Goal: Task Accomplishment & Management: Manage account settings

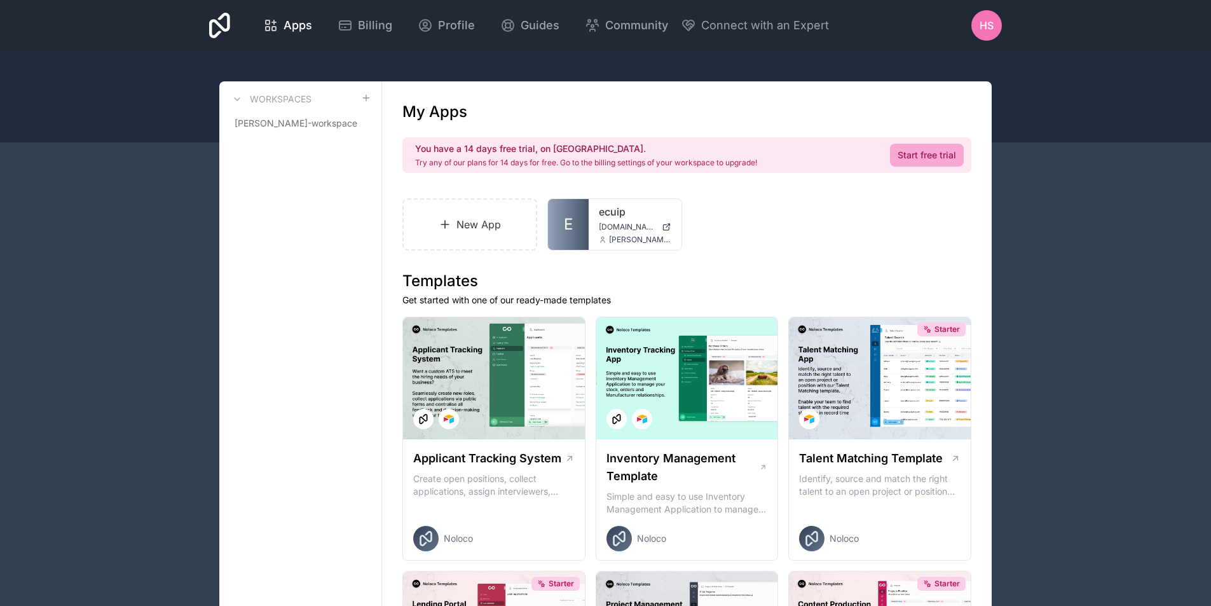
drag, startPoint x: 165, startPoint y: 165, endPoint x: 171, endPoint y: 162, distance: 6.5
click at [325, 128] on span "[PERSON_NAME]-workspace" at bounding box center [293, 123] width 116 height 13
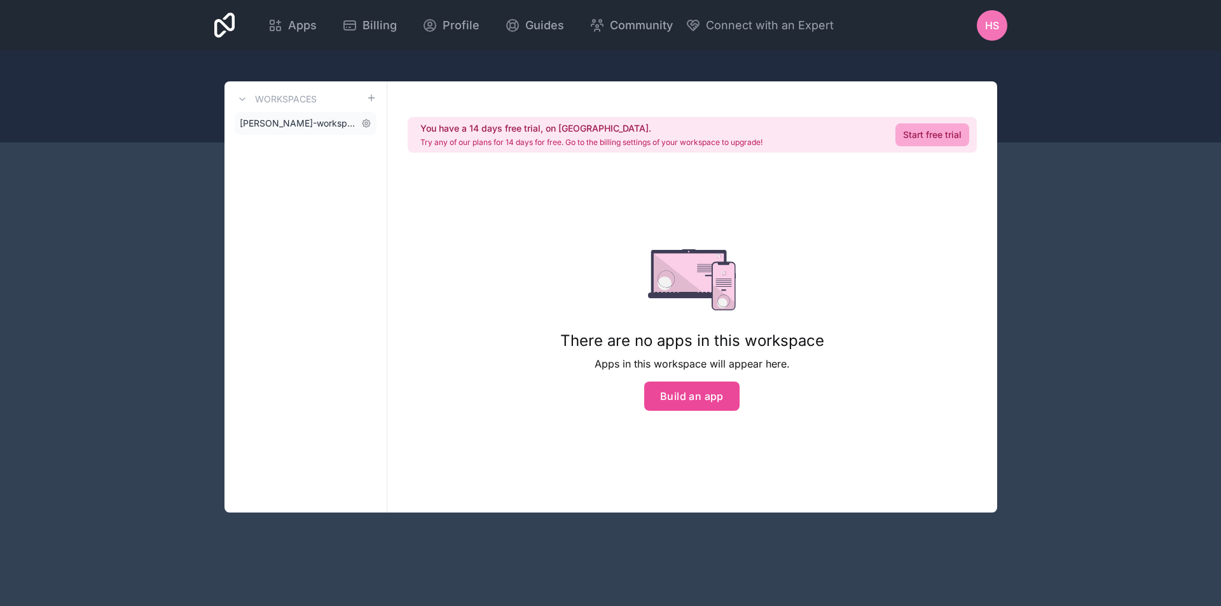
click at [312, 133] on link "[PERSON_NAME]-workspace" at bounding box center [306, 123] width 142 height 23
click at [318, 123] on span "[PERSON_NAME]-workspace" at bounding box center [298, 123] width 116 height 13
click at [319, 122] on span "[PERSON_NAME]-workspace" at bounding box center [298, 123] width 116 height 13
click at [299, 121] on span "[PERSON_NAME]-workspace" at bounding box center [298, 123] width 116 height 13
click at [299, 120] on span "[PERSON_NAME]-workspace" at bounding box center [298, 123] width 116 height 13
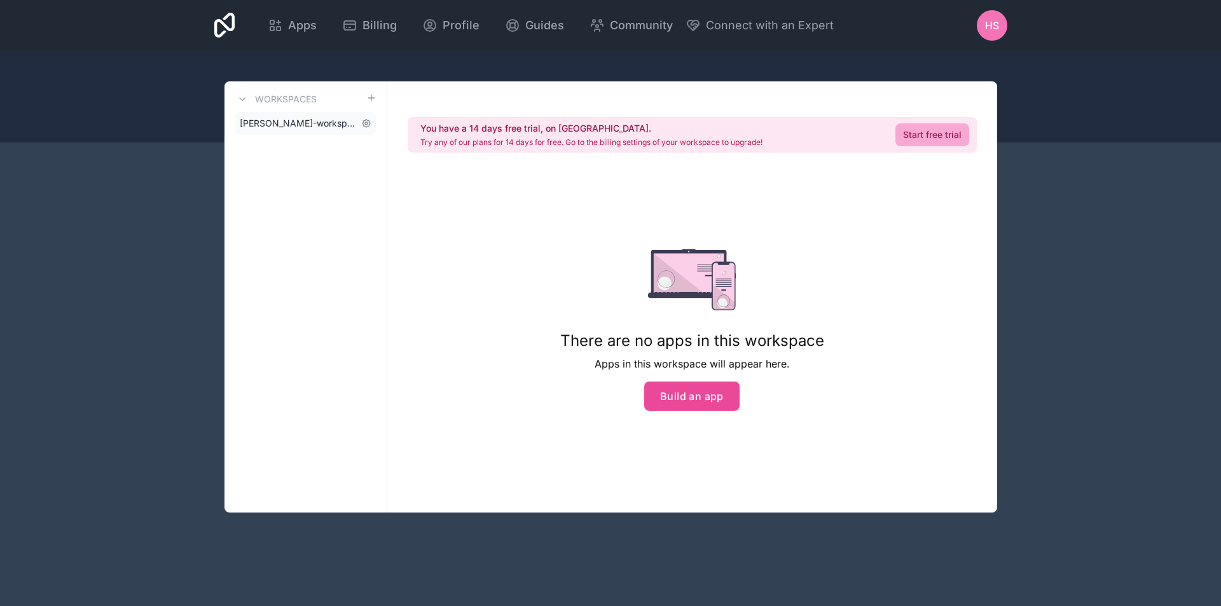
click at [299, 120] on span "[PERSON_NAME]-workspace" at bounding box center [298, 123] width 116 height 13
click at [326, 121] on span "[PERSON_NAME]-workspace" at bounding box center [298, 123] width 116 height 13
click at [324, 121] on span "[PERSON_NAME]-workspace" at bounding box center [298, 123] width 116 height 13
click at [992, 16] on div "HS" at bounding box center [992, 25] width 31 height 31
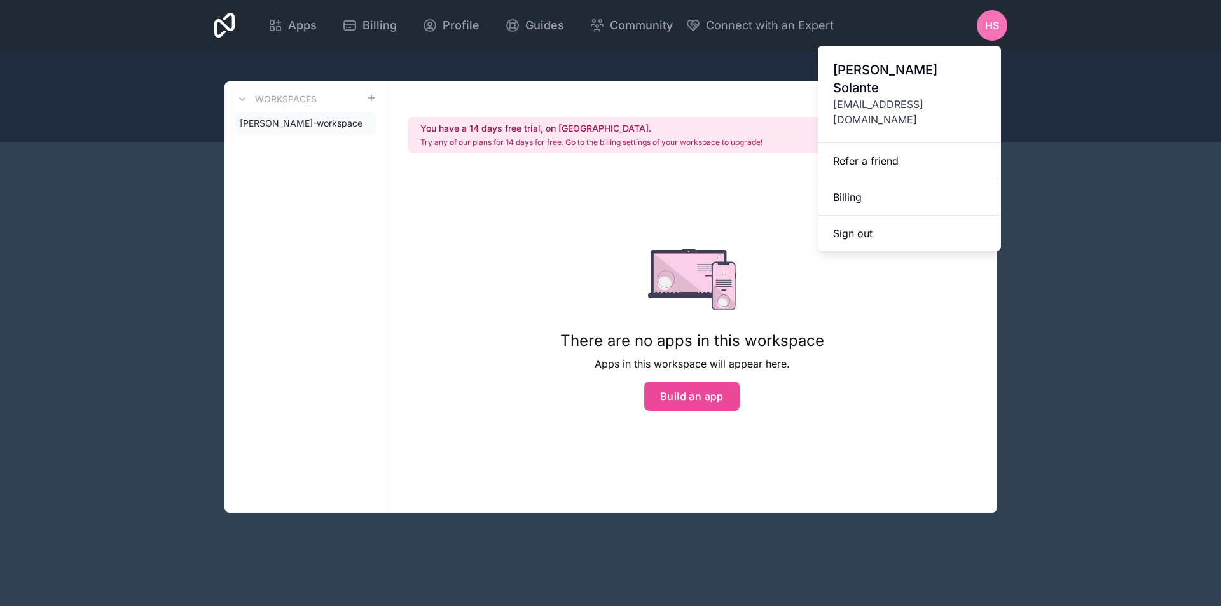
click at [738, 67] on div at bounding box center [610, 97] width 1221 height 92
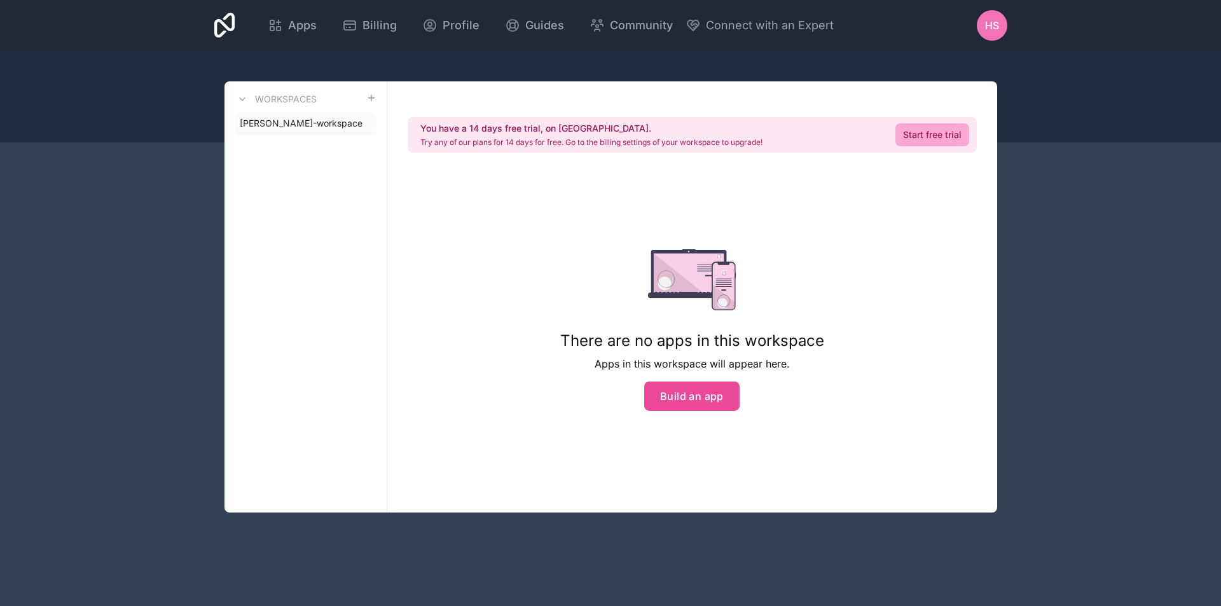
drag, startPoint x: 1093, startPoint y: 191, endPoint x: 1086, endPoint y: 189, distance: 6.6
click at [1088, 189] on div "Apps Billing Profile Guides Community Connect with an Expert HS Billing Profile…" at bounding box center [610, 303] width 1221 height 606
click at [836, 54] on div at bounding box center [610, 97] width 1221 height 92
click at [324, 127] on span "[PERSON_NAME]-workspace" at bounding box center [298, 123] width 116 height 13
click at [444, 24] on span "Profile" at bounding box center [460, 26] width 37 height 18
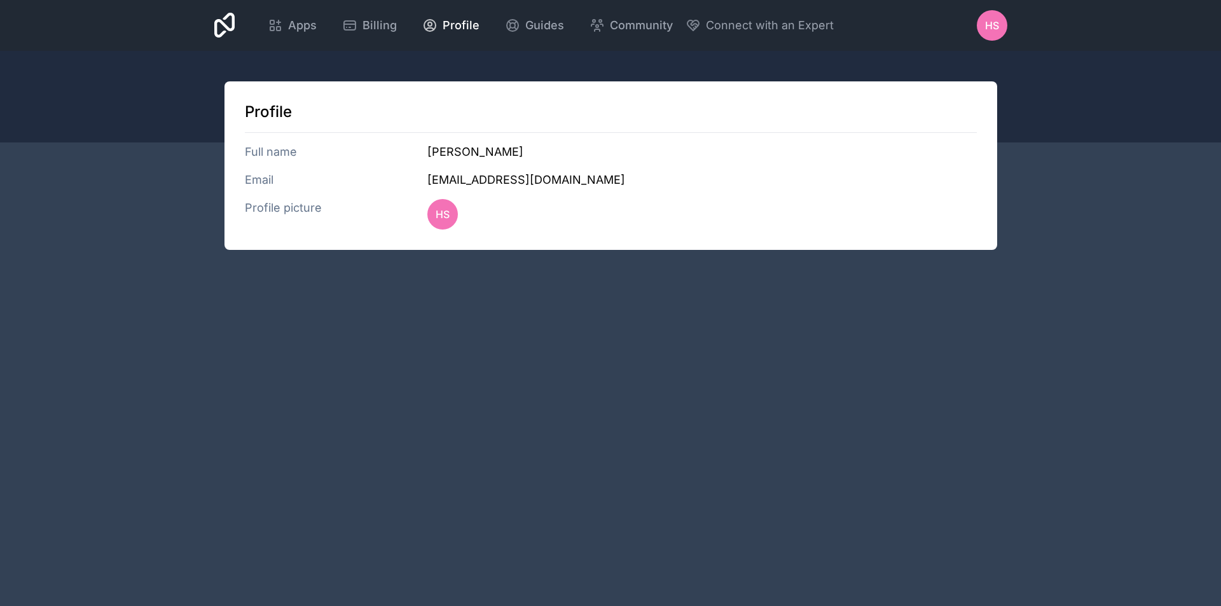
click at [266, 171] on h3 "Email" at bounding box center [336, 180] width 183 height 18
click at [275, 142] on div "Profile Full name [PERSON_NAME] Email [EMAIL_ADDRESS][DOMAIN_NAME] Profile pict…" at bounding box center [610, 165] width 772 height 168
click at [997, 26] on span "HS" at bounding box center [992, 25] width 14 height 15
click at [195, 109] on div at bounding box center [610, 97] width 1221 height 92
